Goal: Book appointment/travel/reservation

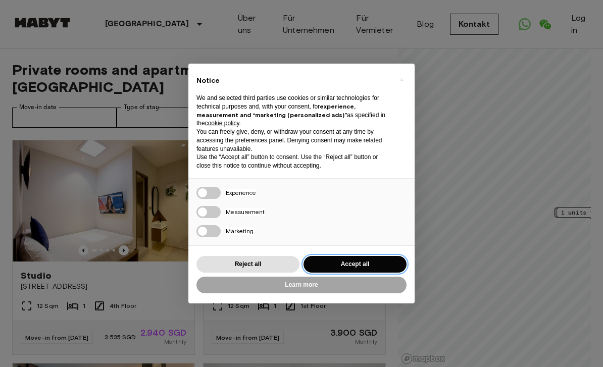
click at [345, 266] on button "Accept all" at bounding box center [355, 264] width 103 height 17
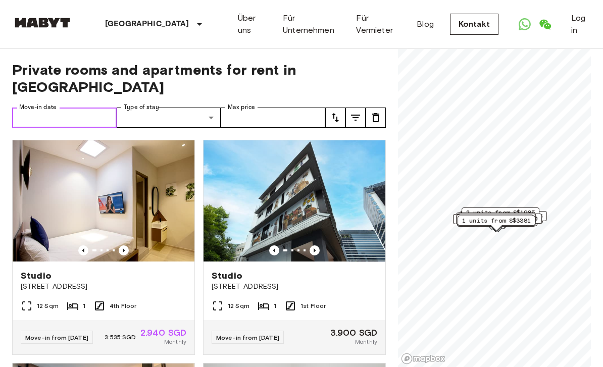
click at [91, 108] on input "Move-in date" at bounding box center [64, 118] width 105 height 20
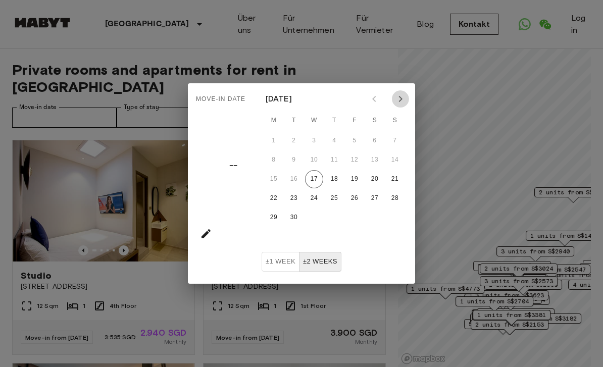
click at [402, 96] on icon "Next month" at bounding box center [400, 99] width 12 height 12
click at [402, 97] on icon "Next month" at bounding box center [400, 99] width 12 height 12
click at [400, 99] on icon "Next month" at bounding box center [400, 99] width 12 height 12
click at [405, 95] on icon "Next month" at bounding box center [400, 99] width 12 height 12
click at [335, 139] on button "1" at bounding box center [334, 141] width 18 height 18
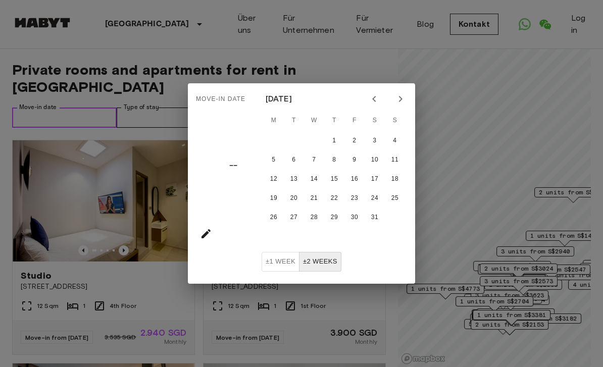
type input "**********"
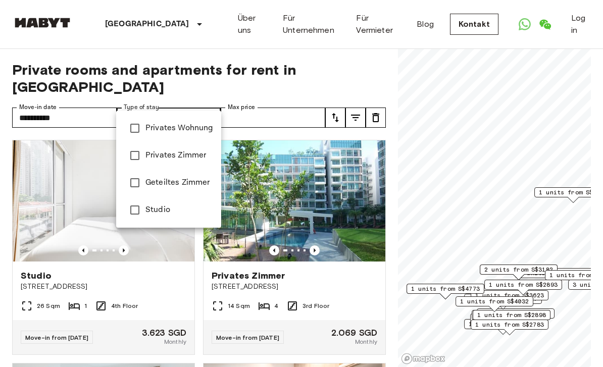
click at [186, 159] on span "Privates Zimmer" at bounding box center [179, 155] width 68 height 12
type input "**********"
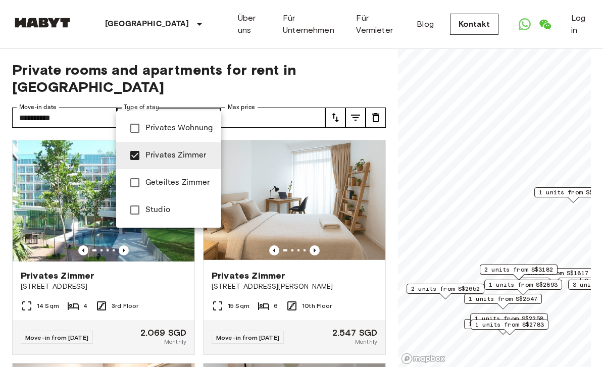
click at [309, 94] on div at bounding box center [301, 183] width 603 height 367
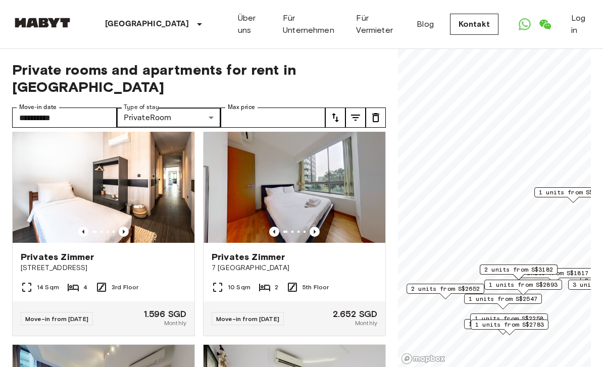
scroll to position [238, 0]
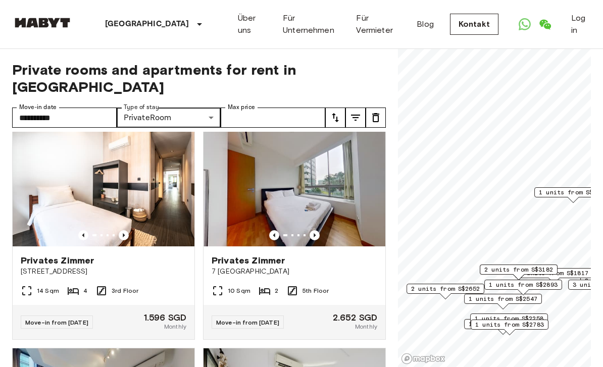
click at [142, 173] on img at bounding box center [104, 185] width 182 height 121
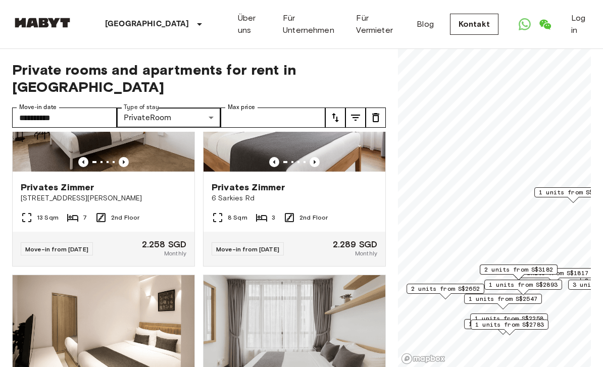
scroll to position [1191, 0]
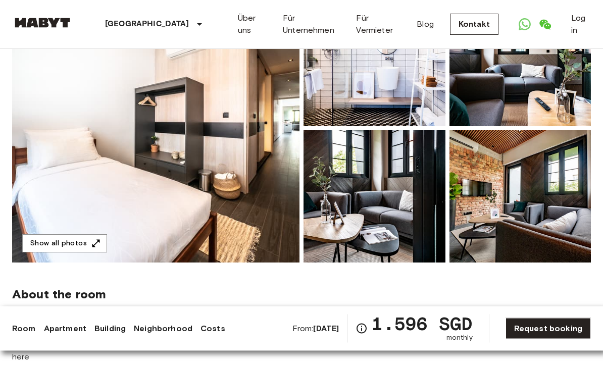
scroll to position [124, 0]
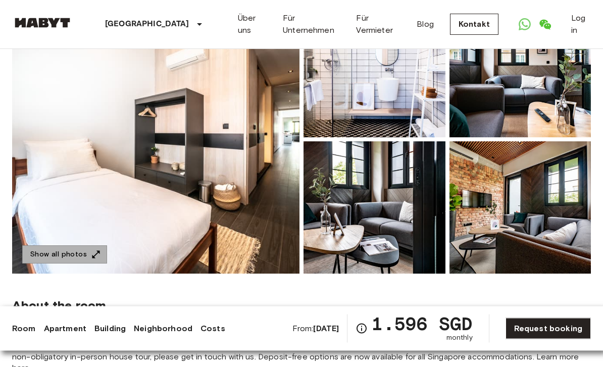
click at [89, 249] on button "Show all photos" at bounding box center [64, 255] width 85 height 19
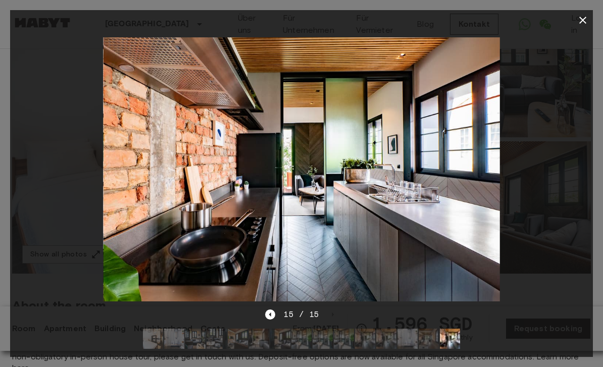
click at [574, 29] on div at bounding box center [301, 20] width 583 height 20
click at [579, 25] on icon "button" at bounding box center [583, 20] width 12 height 12
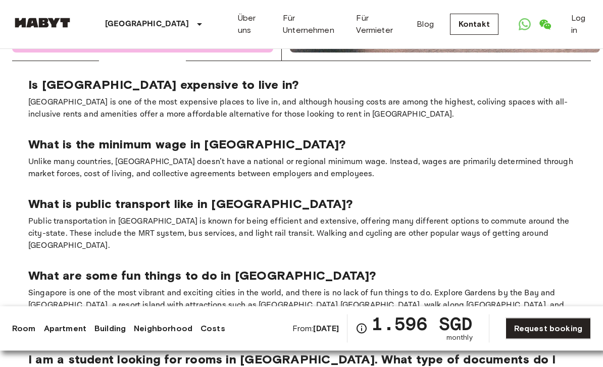
scroll to position [1594, 0]
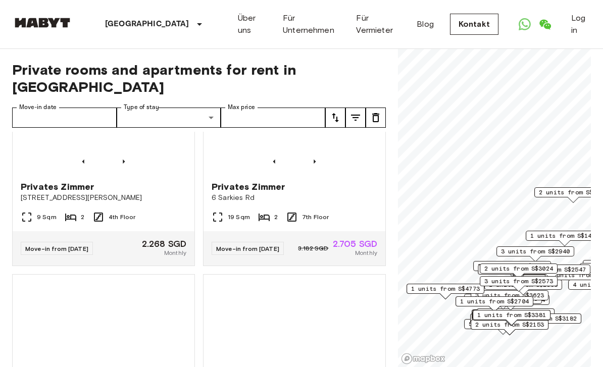
scroll to position [777, 0]
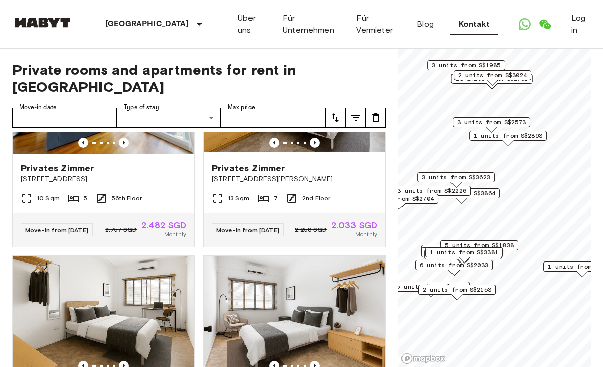
click at [475, 65] on span "3 units from S$1985" at bounding box center [466, 65] width 69 height 9
